Goal: Task Accomplishment & Management: Manage account settings

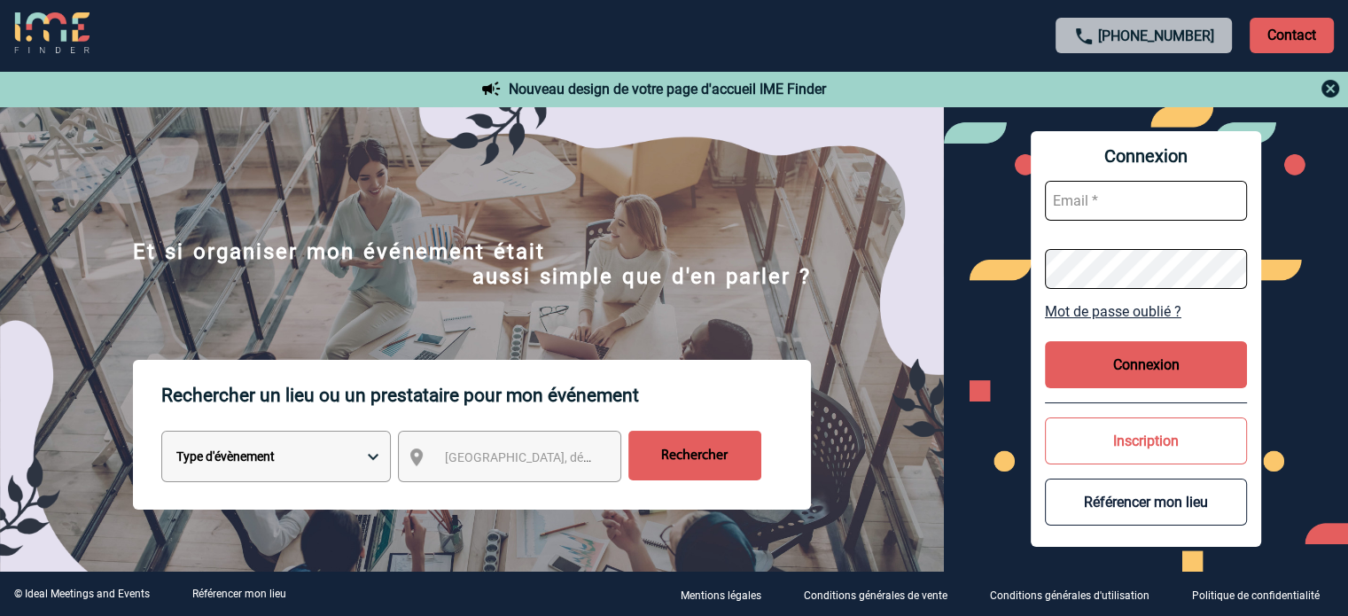
type input "jjandaux@ime-groupe.com"
click at [1155, 370] on button "Connexion" at bounding box center [1146, 364] width 202 height 47
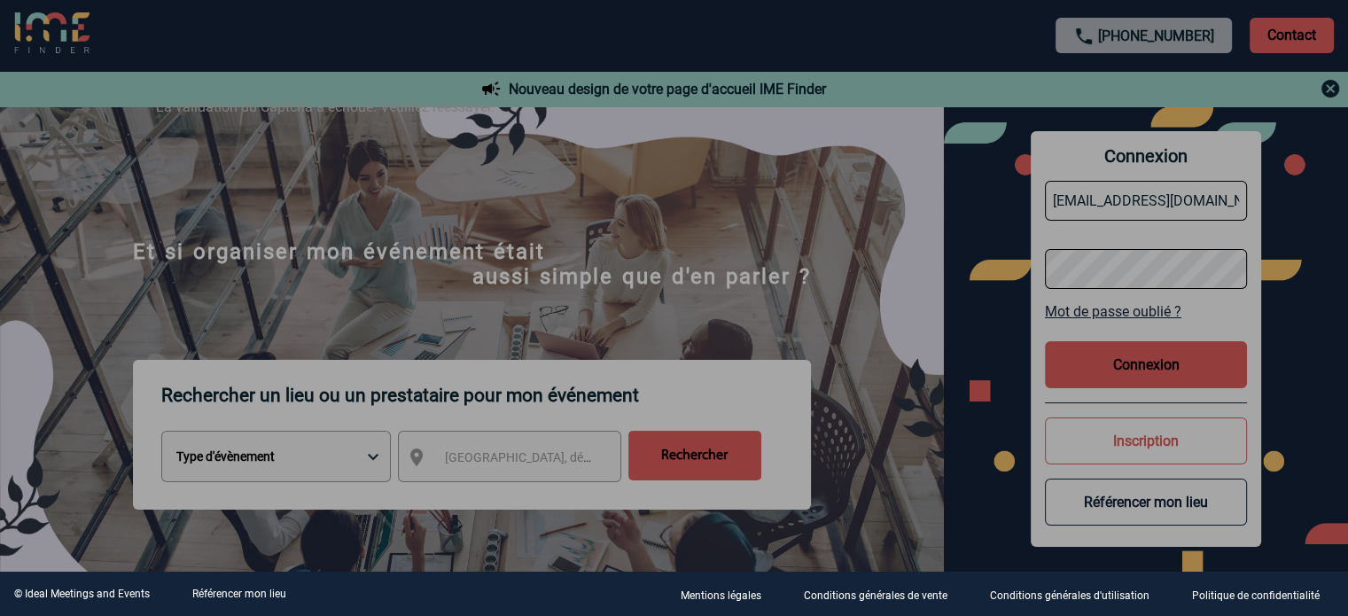
click at [970, 314] on div at bounding box center [674, 308] width 1348 height 616
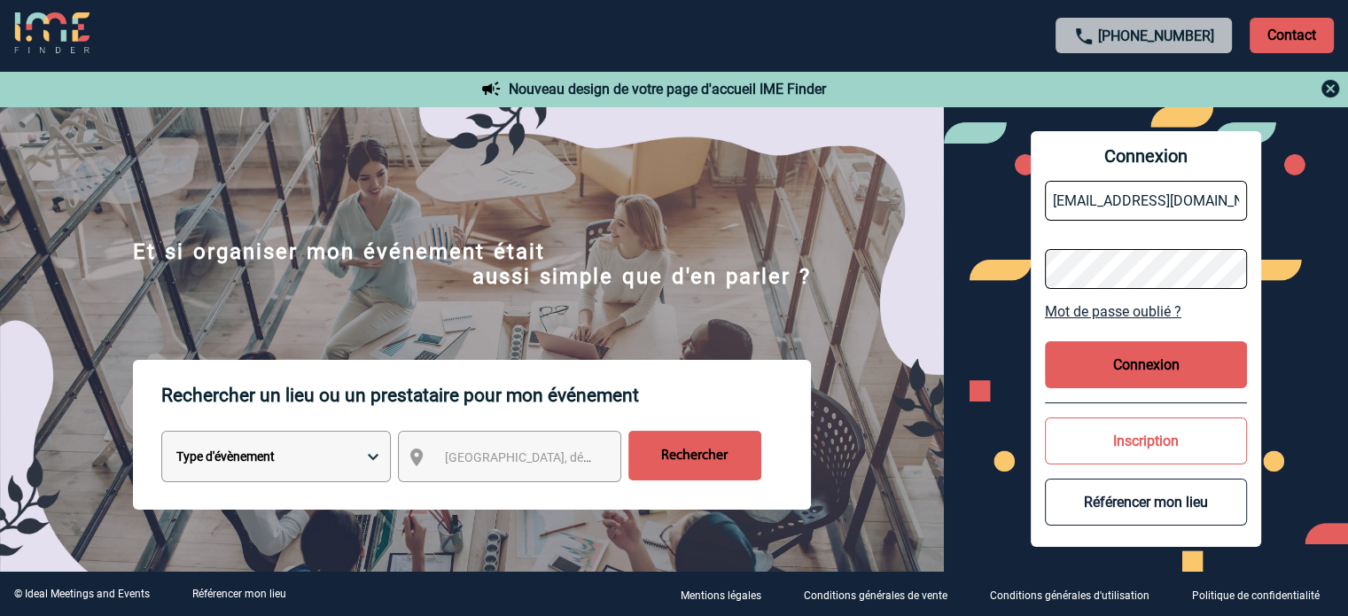
click at [1124, 354] on button "Connexion" at bounding box center [1146, 364] width 202 height 47
click at [1105, 376] on button "Connexion" at bounding box center [1146, 364] width 202 height 47
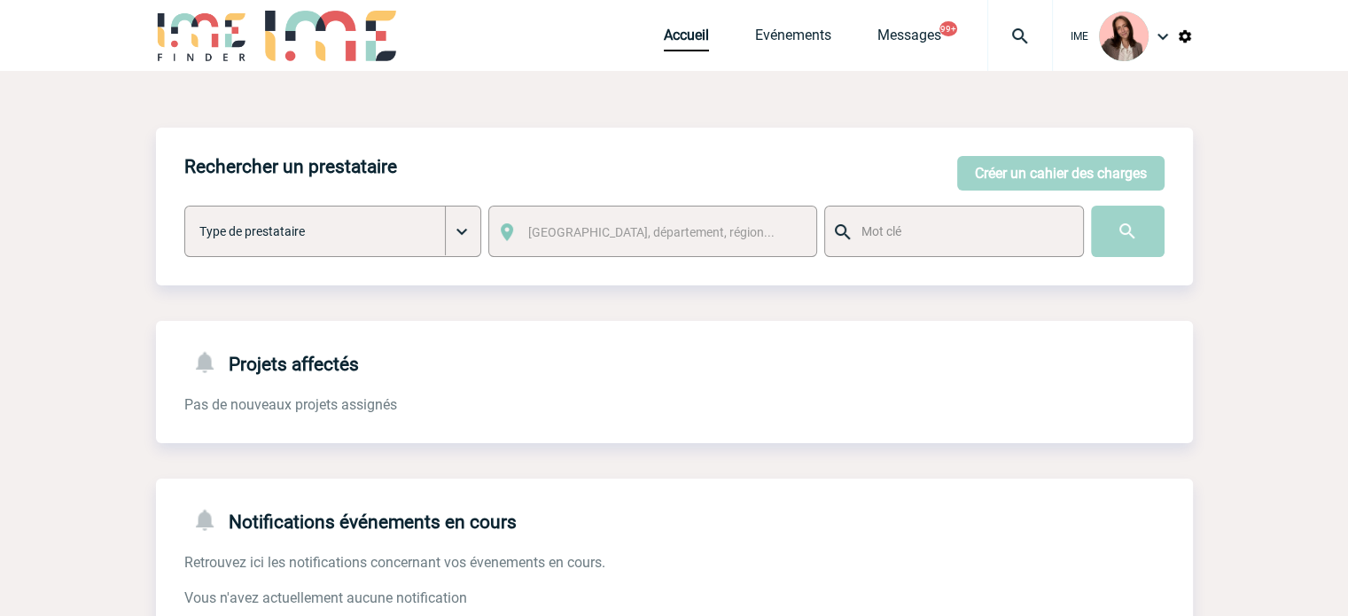
click at [1067, 23] on div "IME" at bounding box center [1123, 36] width 140 height 72
click at [1007, 27] on img at bounding box center [1020, 36] width 64 height 21
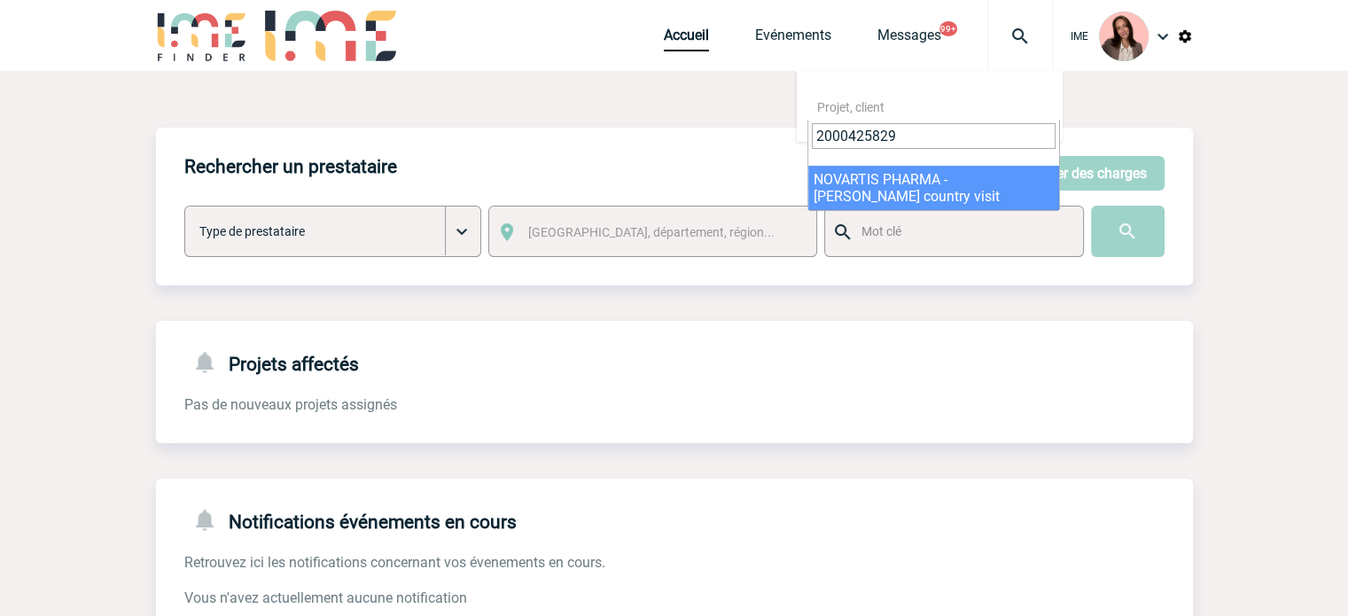
type input "2000425829"
select select "25330"
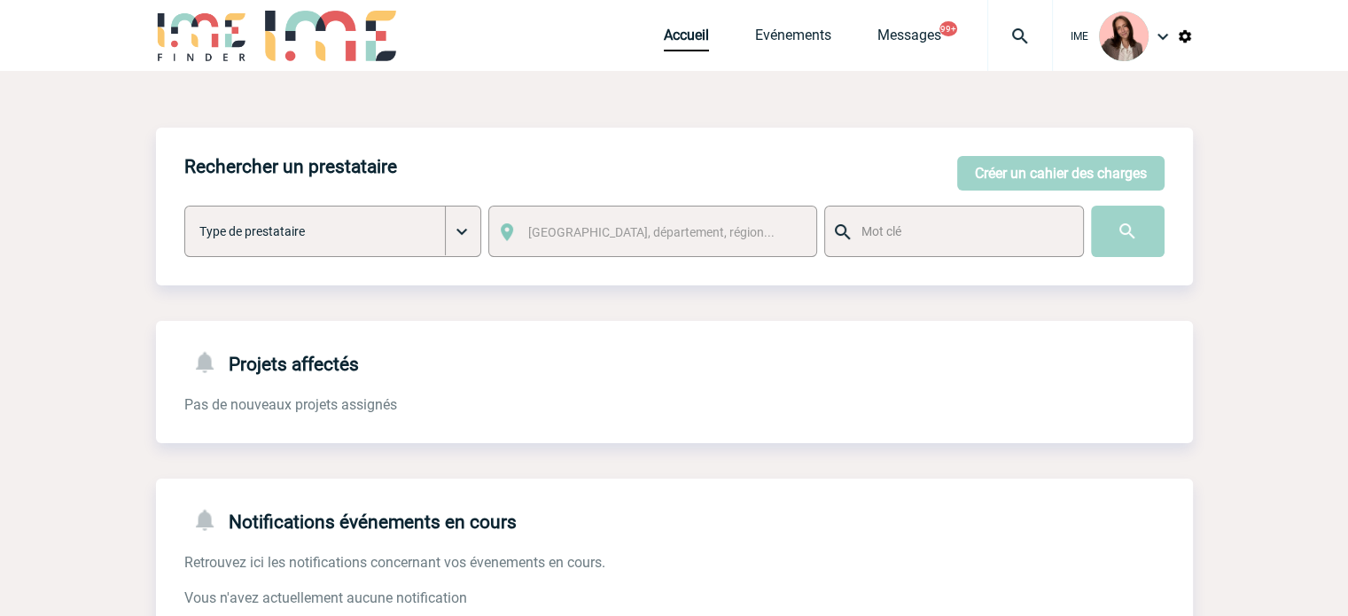
click at [1024, 41] on img at bounding box center [1020, 36] width 64 height 21
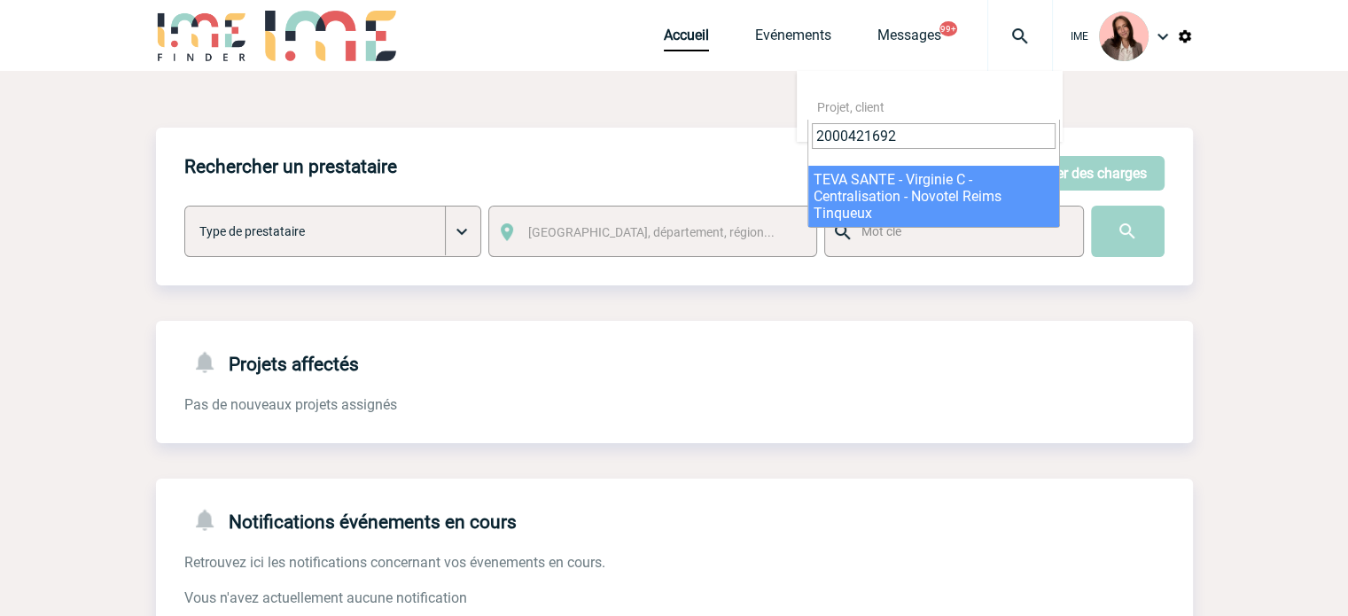
type input "2000421692"
select select "21193"
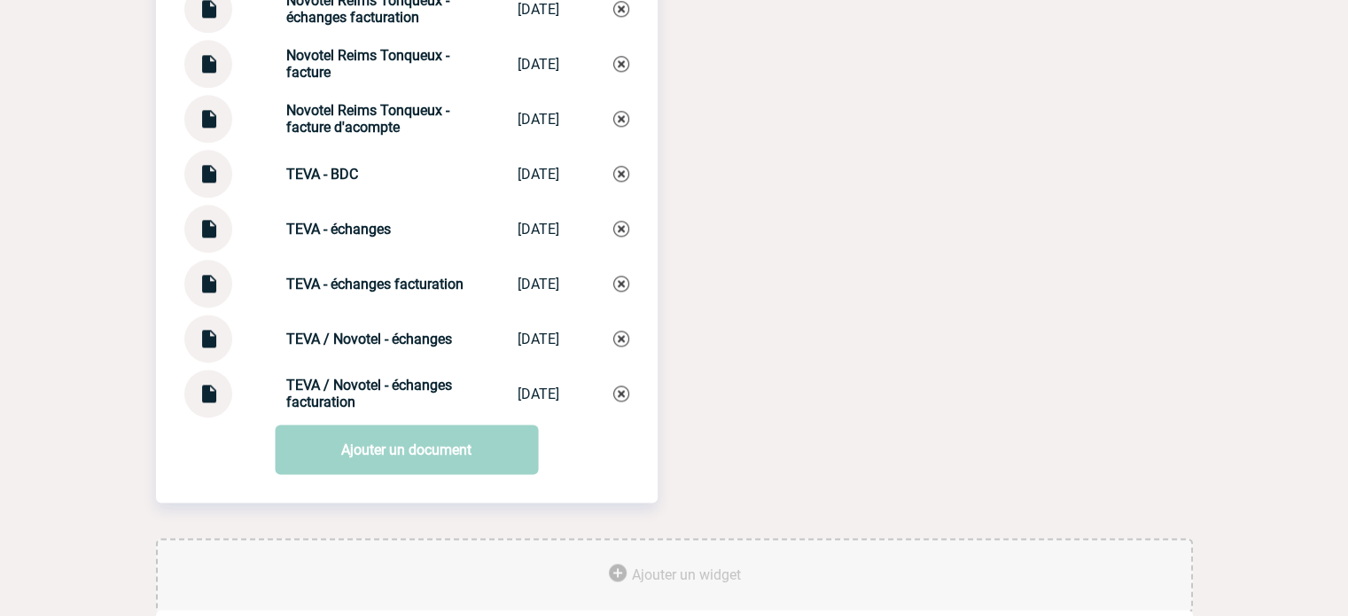
scroll to position [2293, 0]
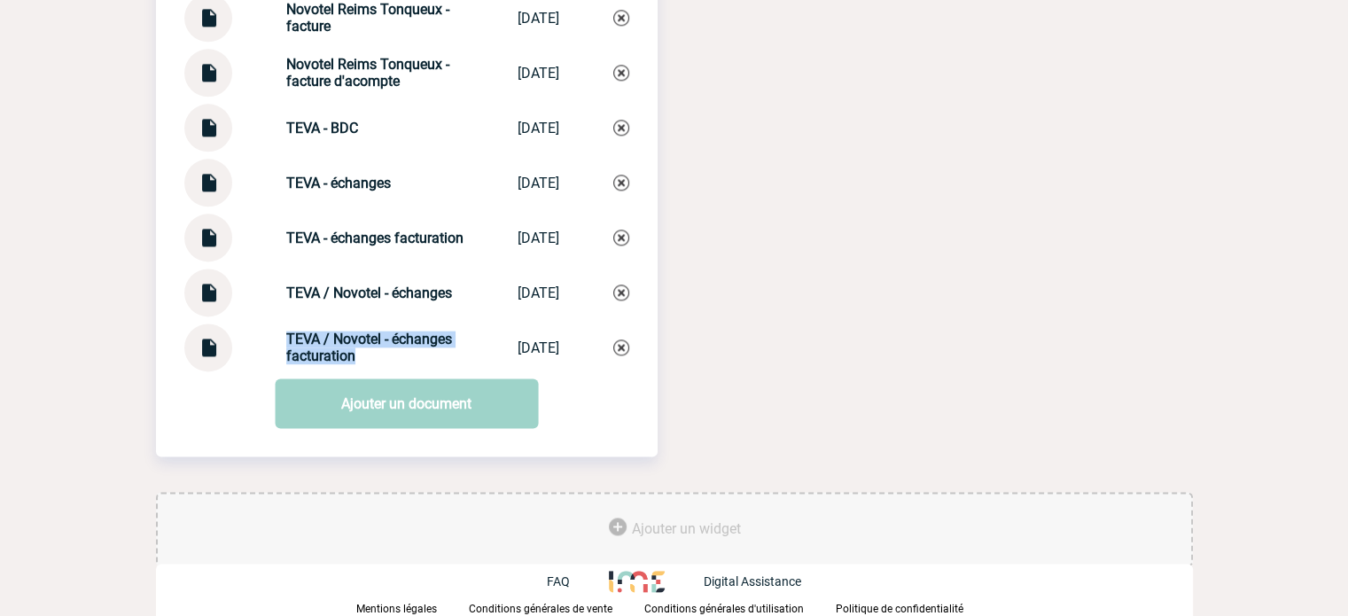
drag, startPoint x: 272, startPoint y: 334, endPoint x: 393, endPoint y: 346, distance: 121.9
click at [376, 353] on div "TEVA / Novotel - échanges facturation TEVA / Novotel ... [DATE]" at bounding box center [406, 347] width 445 height 48
copy strong "TEVA / Novotel - échanges facturation"
click at [625, 343] on img at bounding box center [621, 347] width 16 height 16
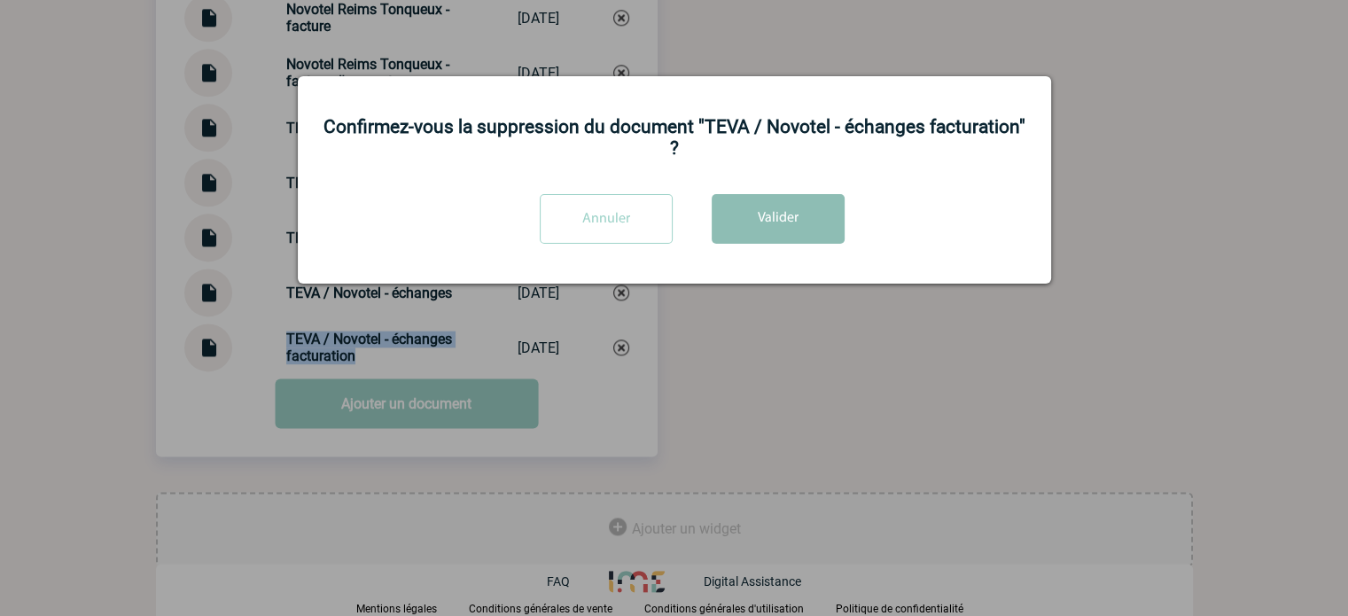
click at [744, 197] on button "Valider" at bounding box center [778, 219] width 133 height 50
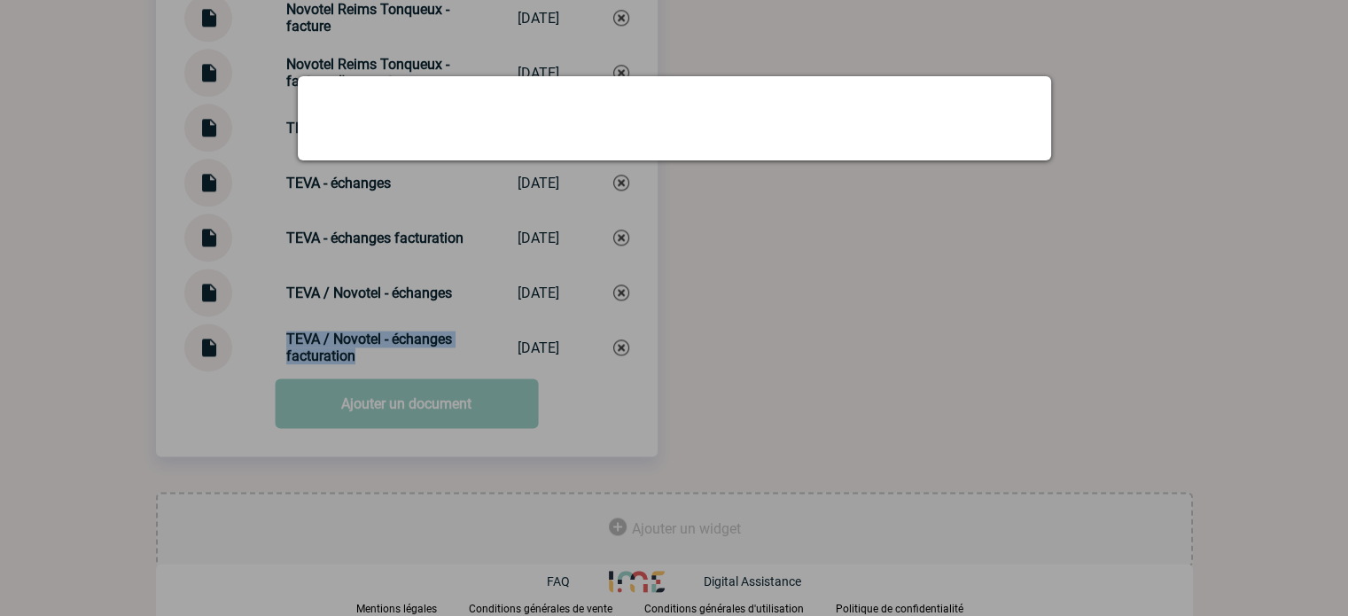
scroll to position [2238, 0]
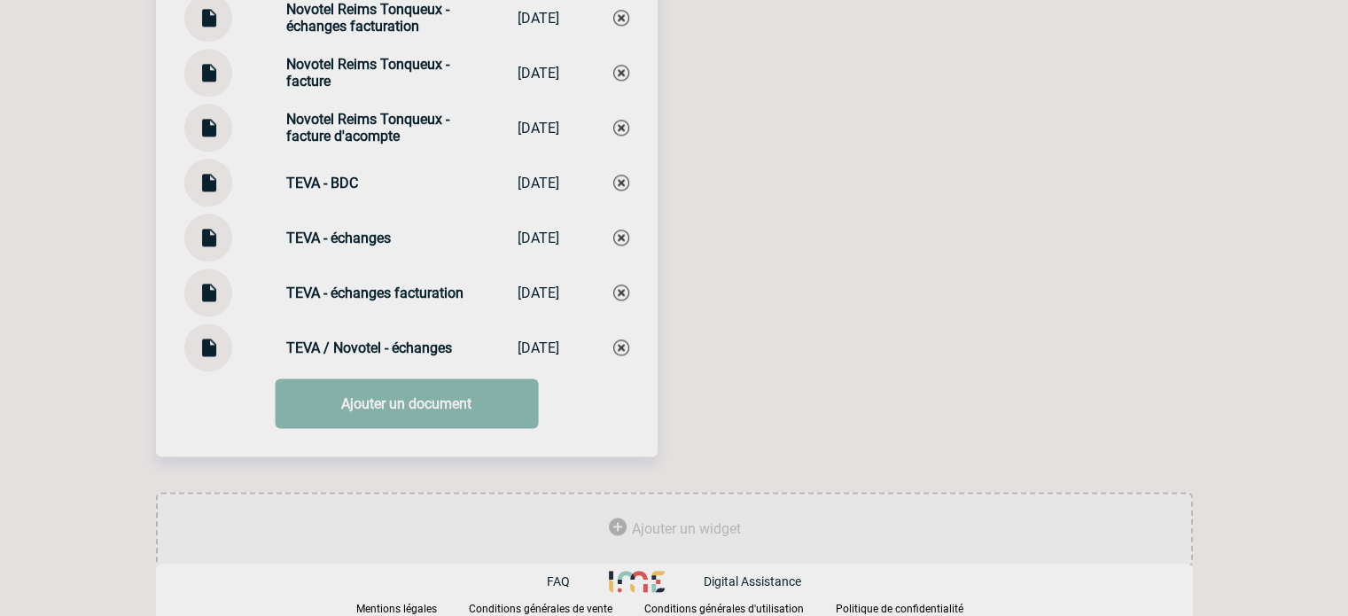
click at [463, 379] on link "Ajouter un document" at bounding box center [406, 403] width 263 height 50
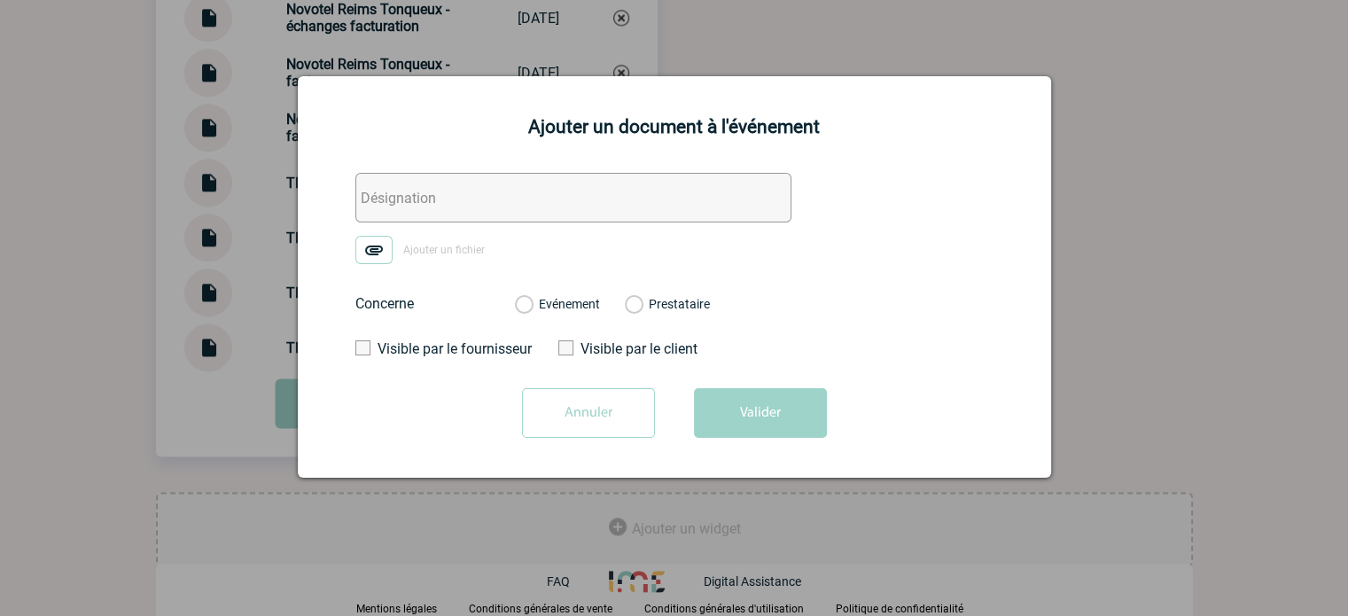
click at [432, 191] on input "text" at bounding box center [573, 198] width 436 height 50
paste input "TEVA / Novotel - échanges facturation"
type input "TEVA / Novotel - échanges facturation"
click at [377, 252] on img at bounding box center [373, 250] width 37 height 28
click at [0, 0] on input "Ajouter un fichier" at bounding box center [0, 0] width 0 height 0
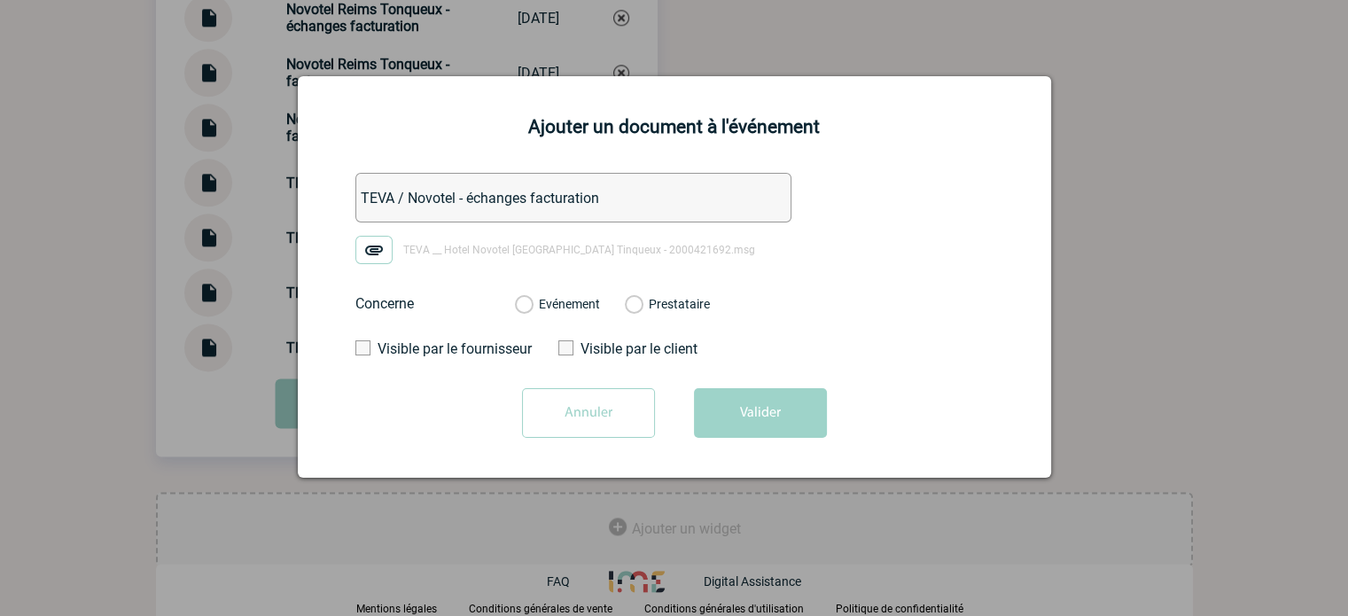
click at [532, 306] on label "Evénement" at bounding box center [523, 305] width 17 height 16
click at [0, 0] on input "Evénement" at bounding box center [0, 0] width 0 height 0
click at [716, 402] on button "Valider" at bounding box center [760, 413] width 133 height 50
